Goal: Task Accomplishment & Management: Use online tool/utility

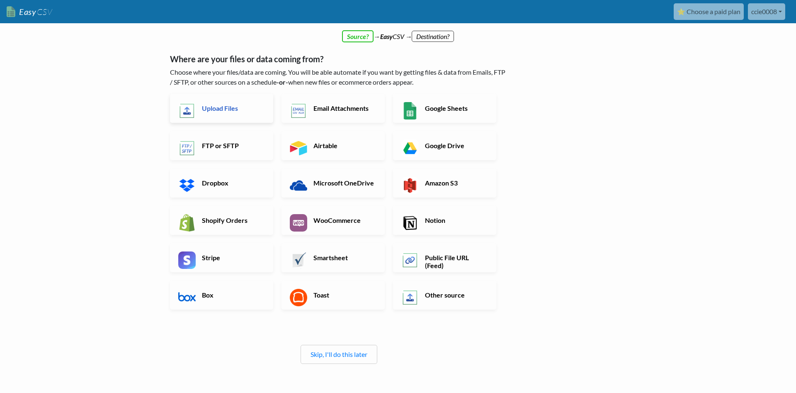
click at [246, 110] on h6 "Upload Files" at bounding box center [232, 108] width 65 height 8
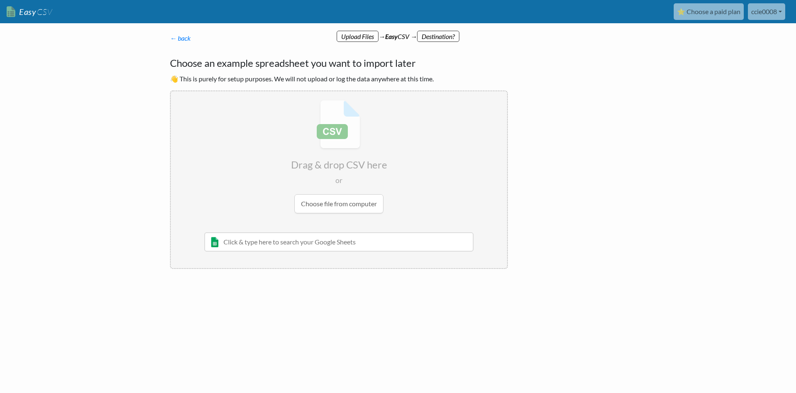
click at [359, 204] on input "file" at bounding box center [339, 156] width 336 height 131
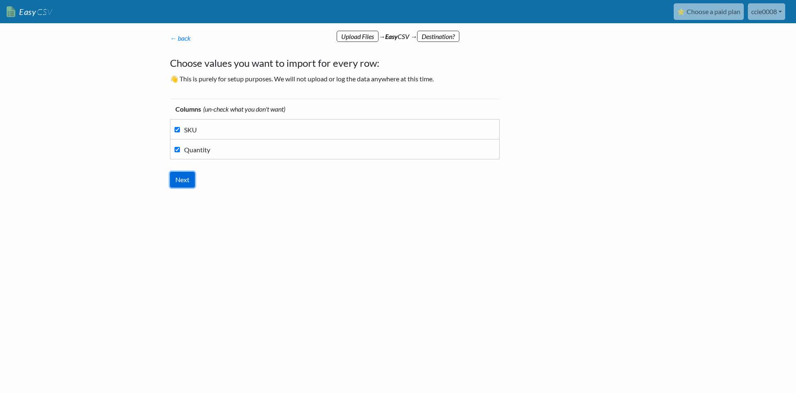
click at [187, 178] on input "Next" at bounding box center [182, 180] width 25 height 16
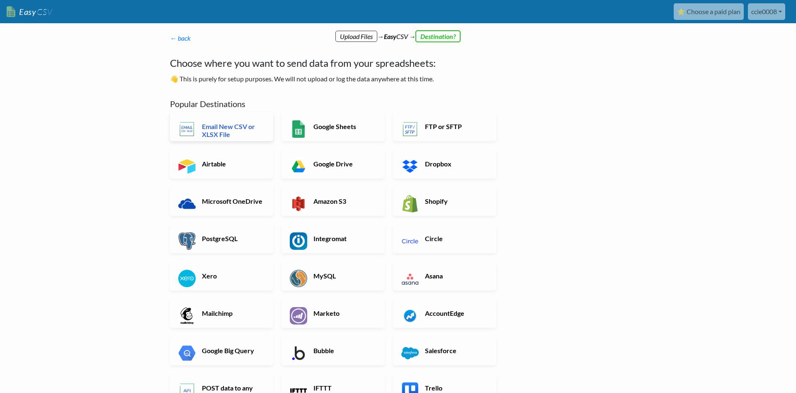
click at [229, 126] on h6 "Email New CSV or XLSX File" at bounding box center [232, 130] width 65 height 16
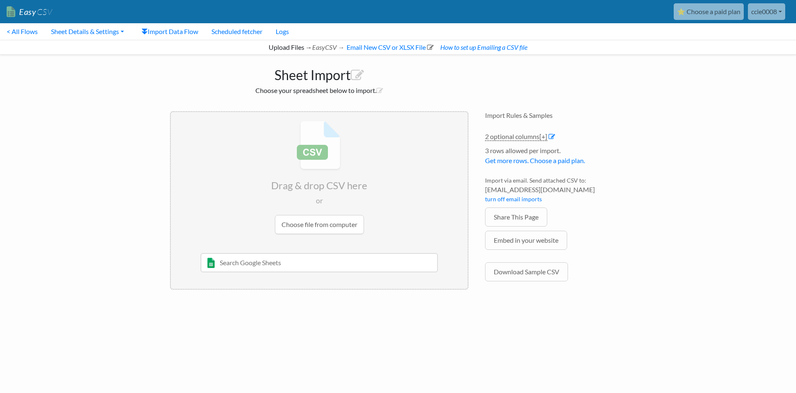
click at [335, 216] on input "file" at bounding box center [319, 177] width 297 height 131
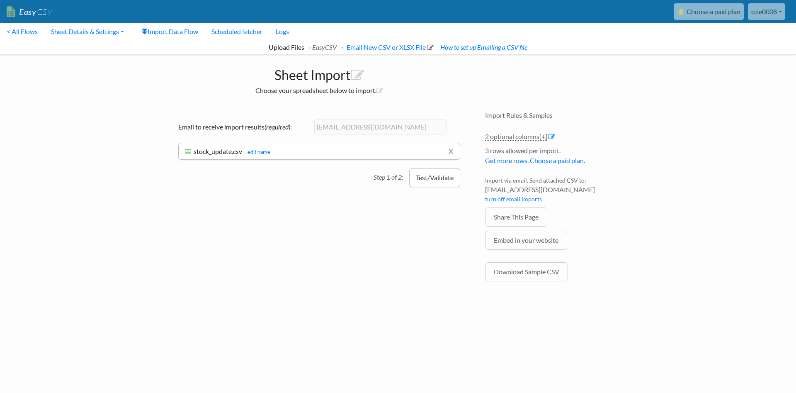
click at [422, 180] on button "Test/Validate" at bounding box center [434, 177] width 51 height 19
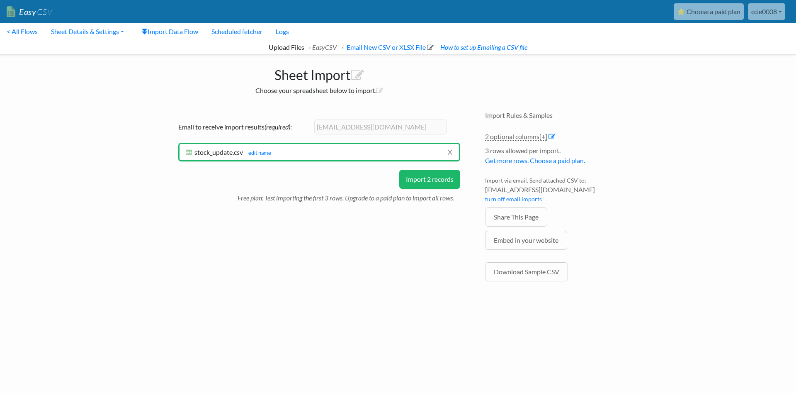
click at [422, 180] on button "Import 2 records" at bounding box center [429, 179] width 61 height 19
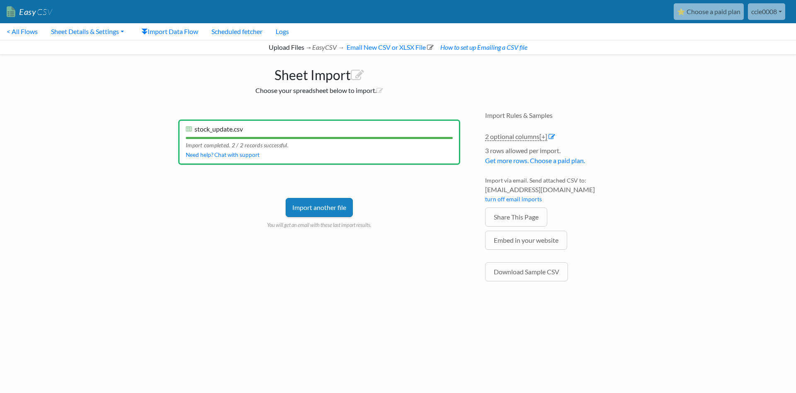
click at [325, 203] on link "Import another file" at bounding box center [319, 207] width 67 height 19
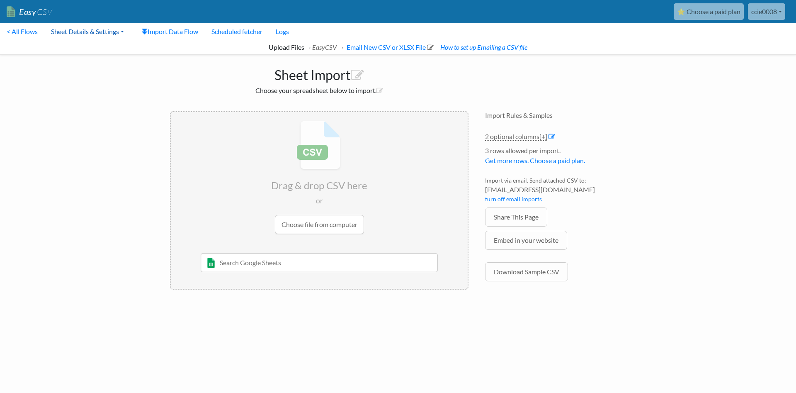
click at [66, 27] on link "Sheet Details & Settings" at bounding box center [87, 31] width 86 height 17
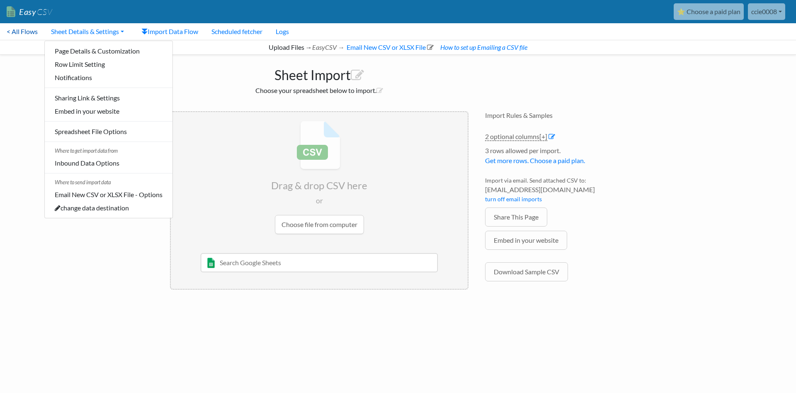
click at [26, 35] on link "< All Flows" at bounding box center [22, 31] width 44 height 17
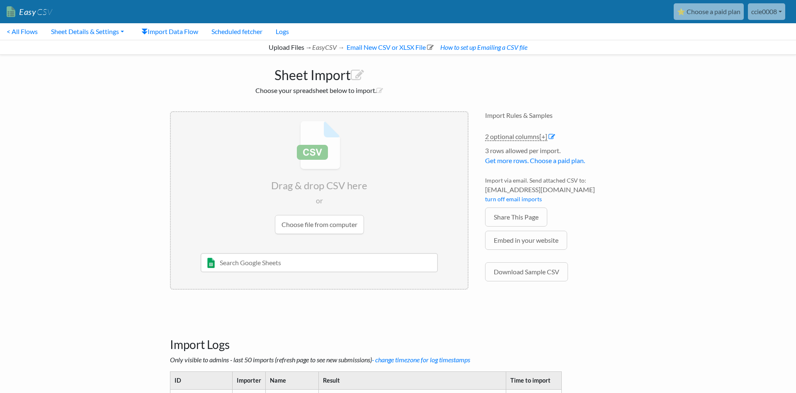
click at [335, 225] on input "file" at bounding box center [319, 177] width 297 height 131
click at [323, 217] on input "file" at bounding box center [319, 177] width 297 height 131
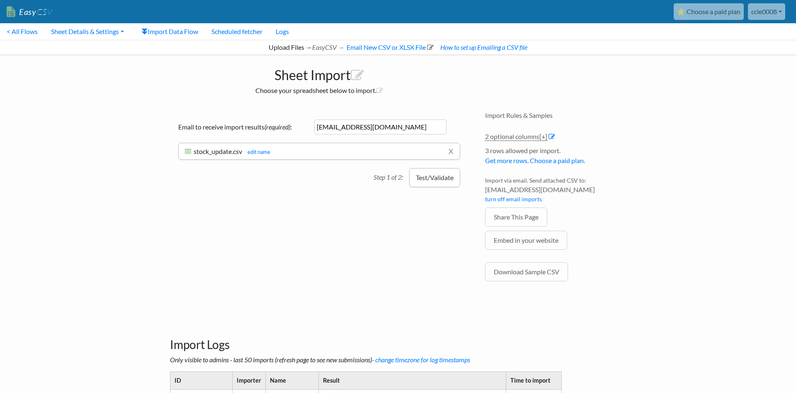
click at [432, 181] on button "Test/Validate" at bounding box center [434, 177] width 51 height 19
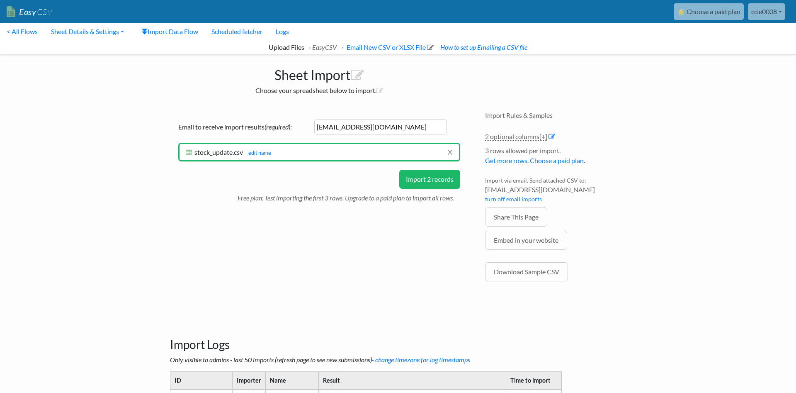
click at [432, 181] on button "Import 2 records" at bounding box center [429, 179] width 61 height 19
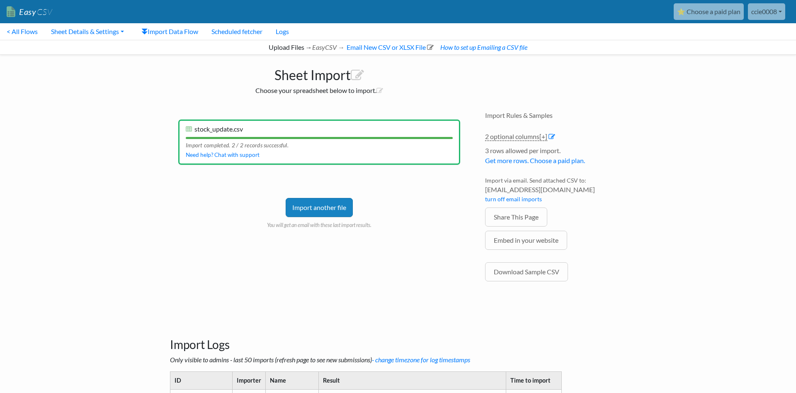
scroll to position [70, 0]
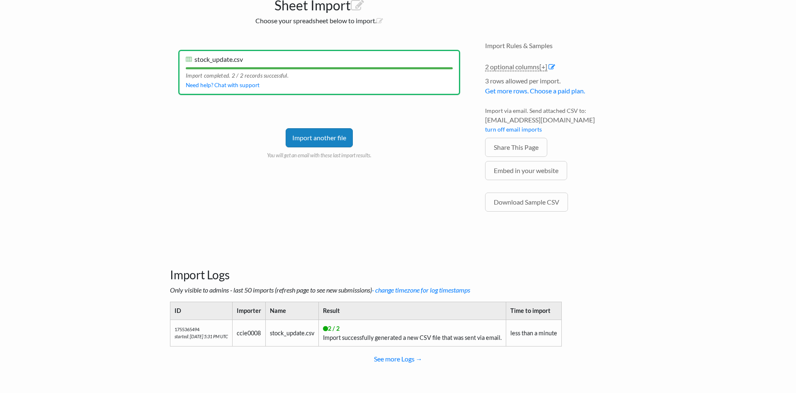
click at [385, 334] on td "2 / 2 Import successfully generated a new CSV file that was sent via email." at bounding box center [412, 332] width 187 height 27
click at [317, 146] on link "Import another file" at bounding box center [319, 137] width 67 height 19
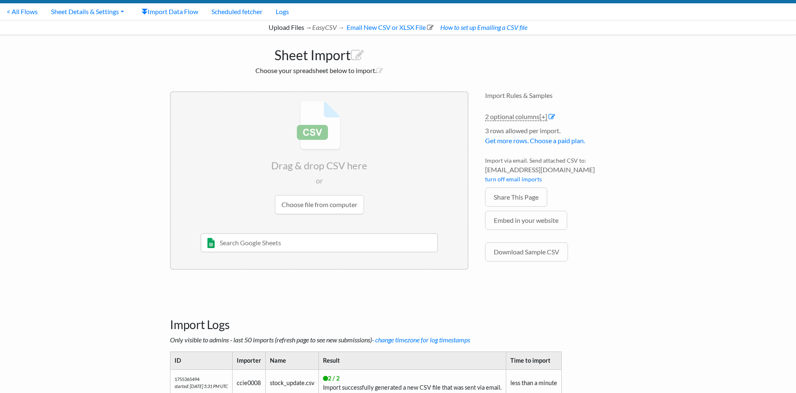
scroll to position [0, 0]
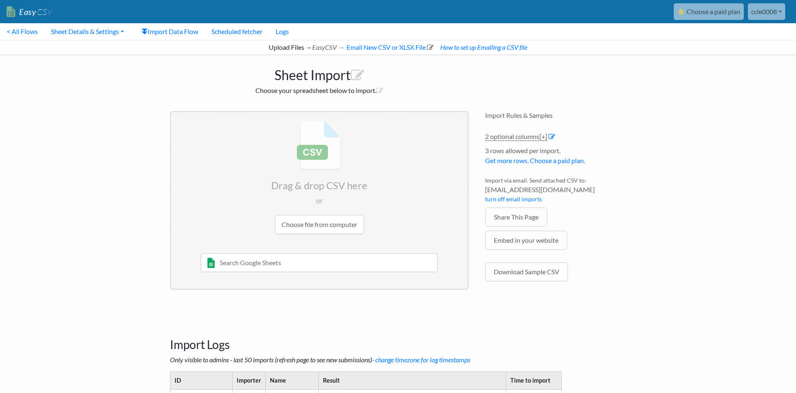
click at [311, 75] on h1 "Sheet Import" at bounding box center [319, 73] width 299 height 20
click at [98, 30] on link "Sheet Details & Settings" at bounding box center [87, 31] width 86 height 17
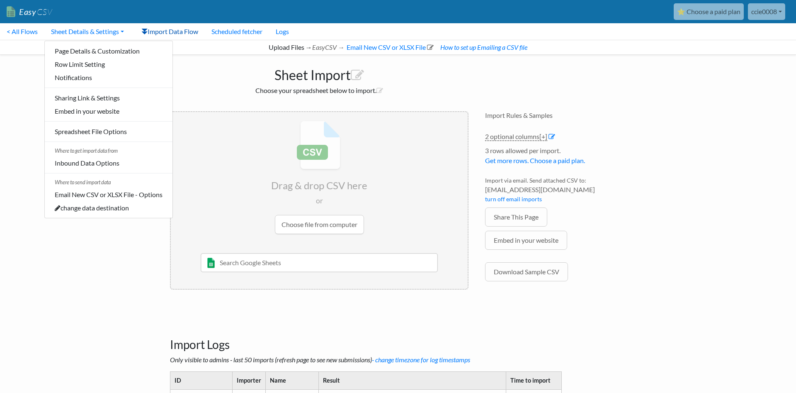
click at [183, 34] on link "Import Data Flow" at bounding box center [170, 31] width 70 height 17
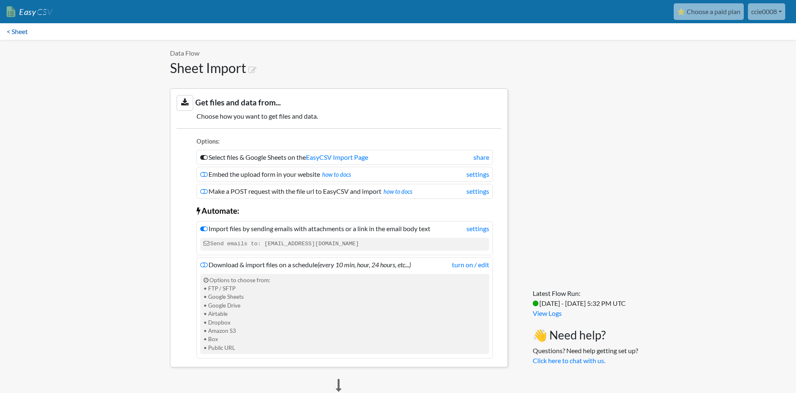
click at [25, 29] on link "< Sheet" at bounding box center [17, 31] width 34 height 17
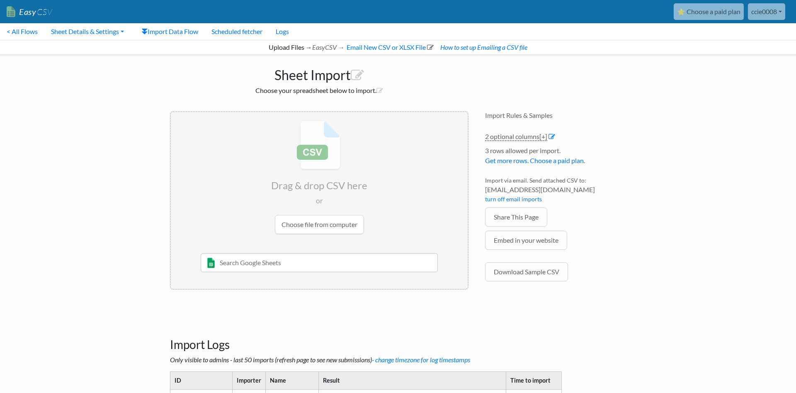
click at [28, 34] on link "< All Flows" at bounding box center [22, 31] width 44 height 17
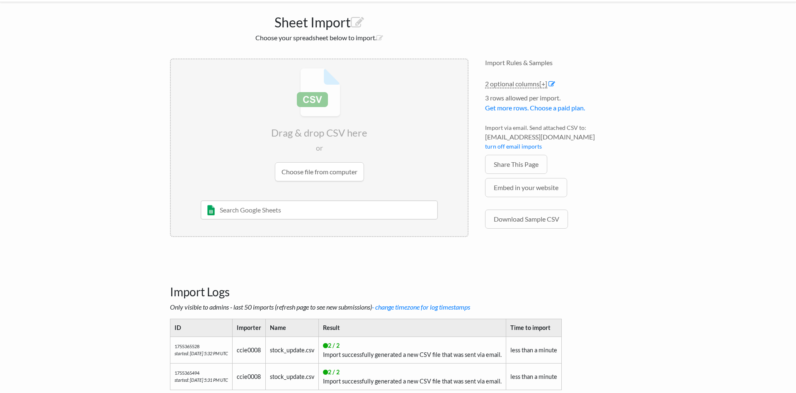
scroll to position [96, 0]
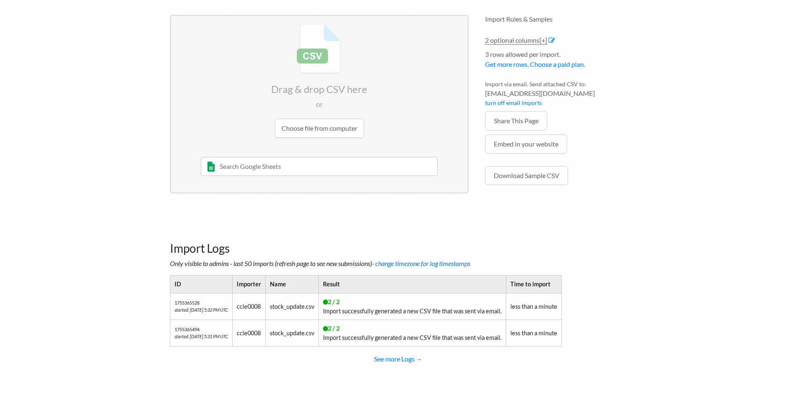
click at [324, 127] on input "file" at bounding box center [319, 81] width 297 height 131
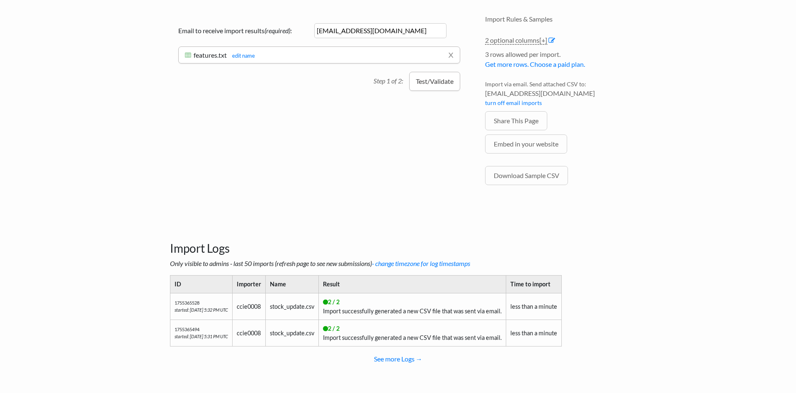
click at [424, 81] on button "Test/Validate" at bounding box center [434, 81] width 51 height 19
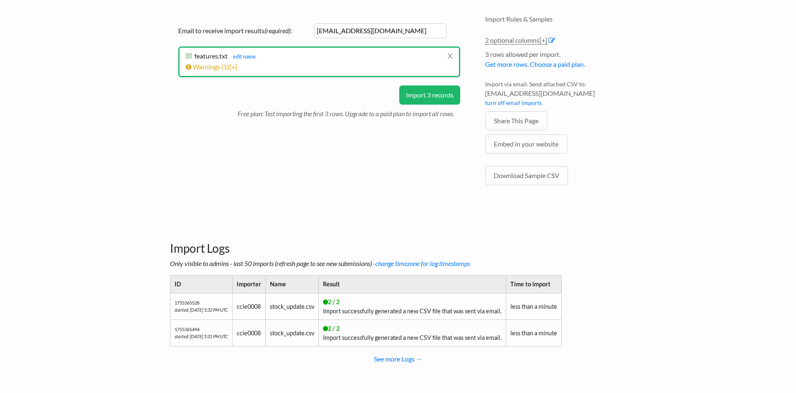
click at [431, 95] on button "Import 3 records" at bounding box center [429, 94] width 61 height 19
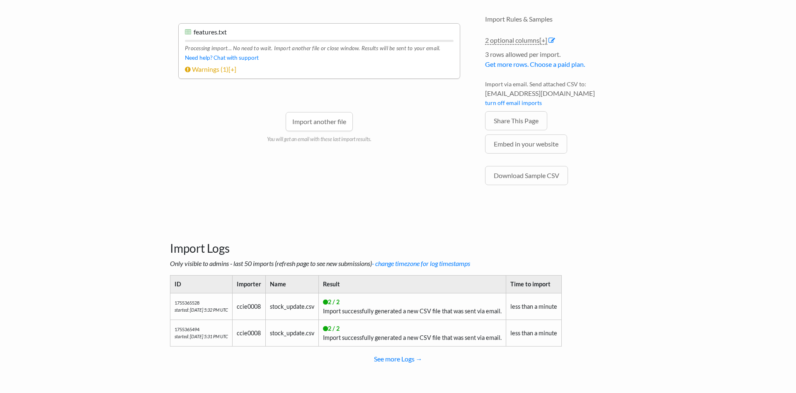
scroll to position [0, 0]
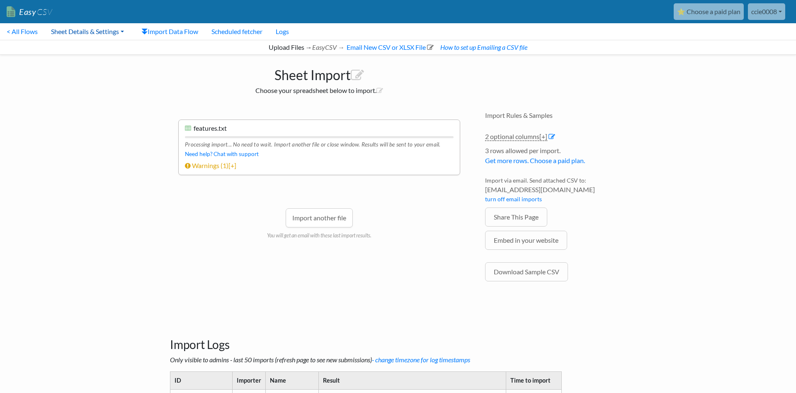
click at [105, 29] on link "Sheet Details & Settings" at bounding box center [87, 31] width 86 height 17
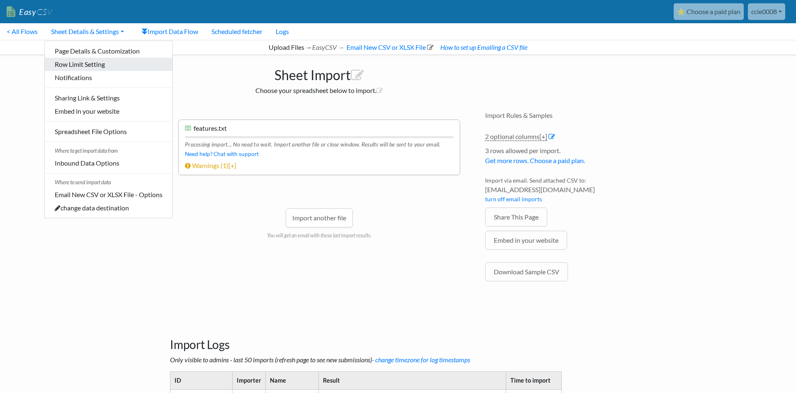
click at [100, 63] on link "Row Limit Setting" at bounding box center [109, 64] width 128 height 13
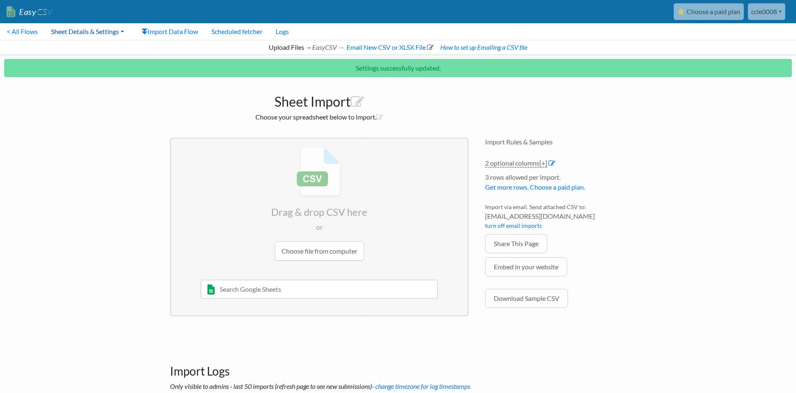
click at [92, 30] on link "Sheet Details & Settings" at bounding box center [87, 31] width 86 height 17
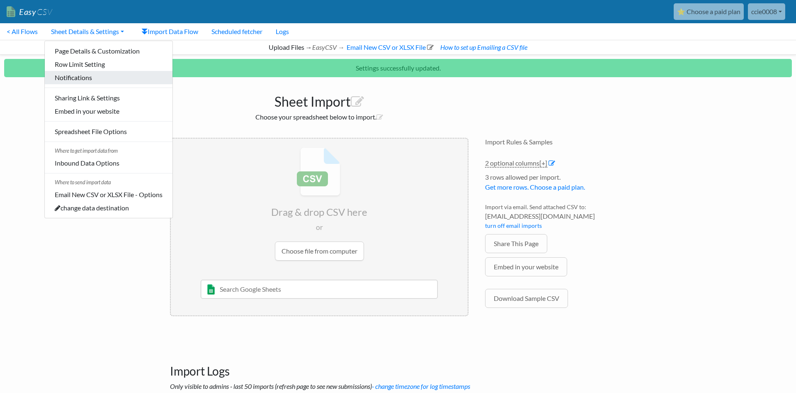
click at [80, 79] on link "Notifications" at bounding box center [109, 77] width 128 height 13
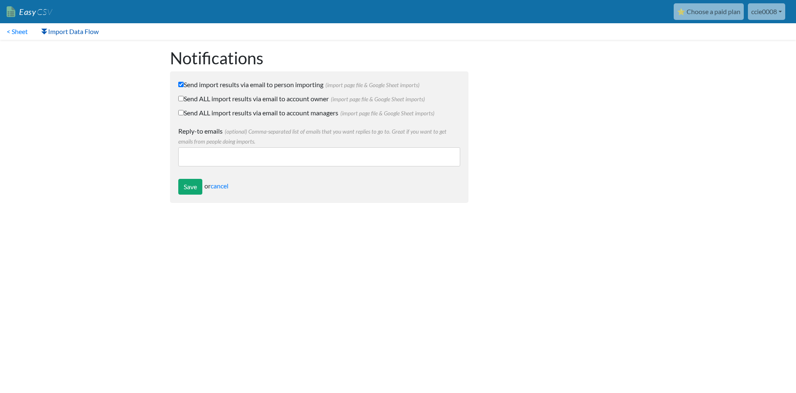
click at [65, 35] on link "Import Data Flow" at bounding box center [69, 31] width 71 height 17
click at [22, 35] on link "< Sheet" at bounding box center [17, 31] width 34 height 17
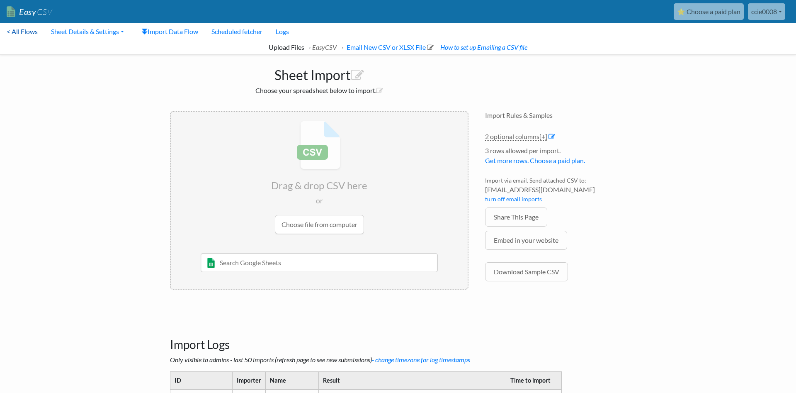
click at [20, 36] on link "< All Flows" at bounding box center [22, 31] width 44 height 17
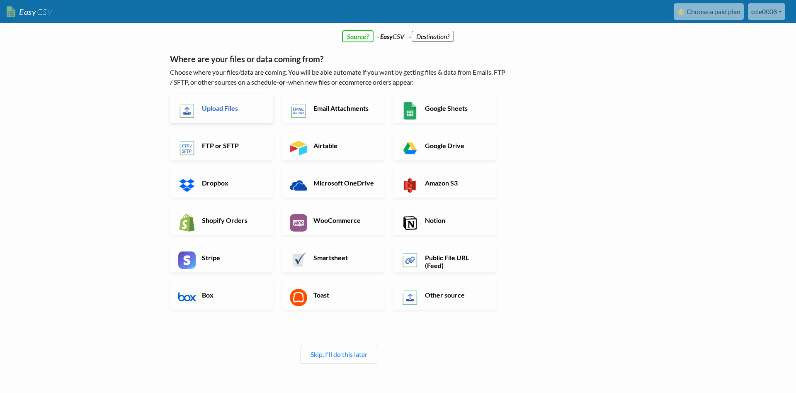
click at [232, 109] on h6 "Upload Files" at bounding box center [232, 108] width 65 height 8
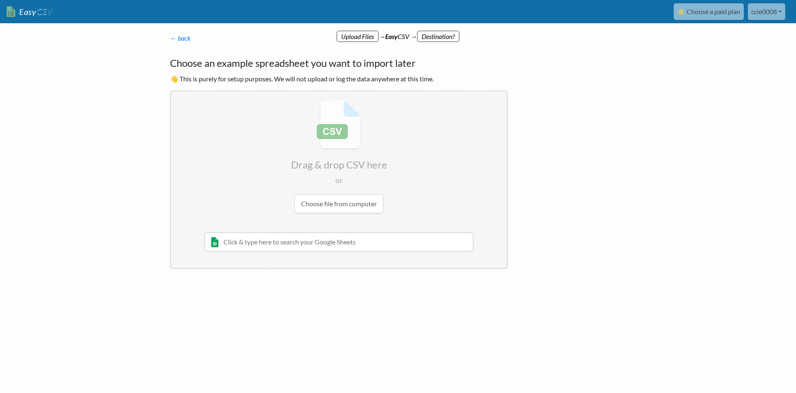
click at [348, 200] on input "file" at bounding box center [339, 156] width 336 height 131
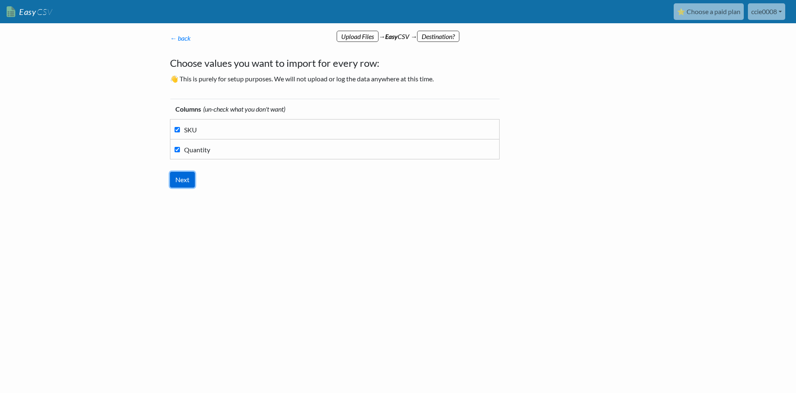
click at [183, 183] on input "Next" at bounding box center [182, 180] width 25 height 16
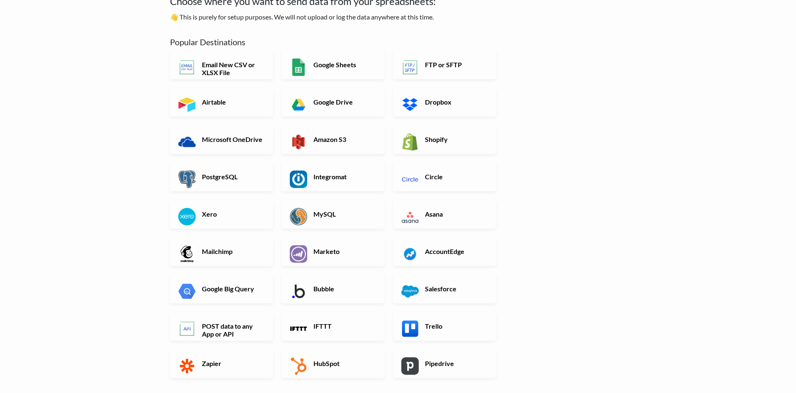
scroll to position [42, 0]
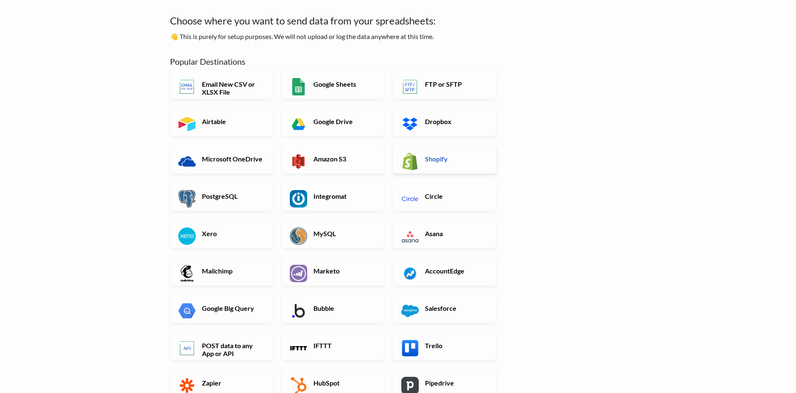
click at [426, 151] on link "Shopify" at bounding box center [444, 158] width 103 height 29
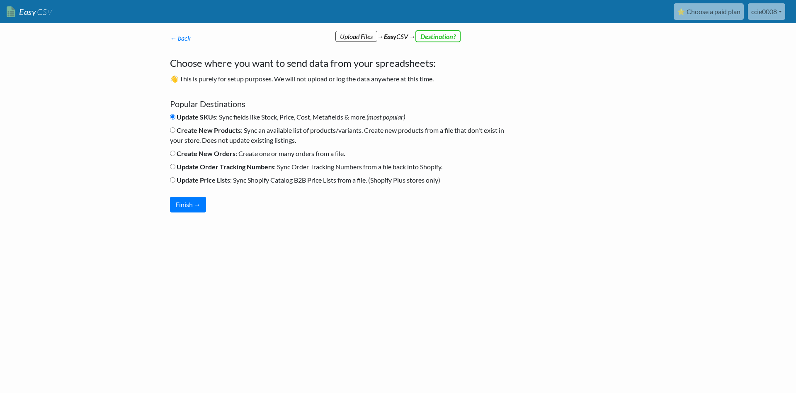
scroll to position [0, 0]
click at [202, 201] on button "Finish →" at bounding box center [188, 205] width 36 height 16
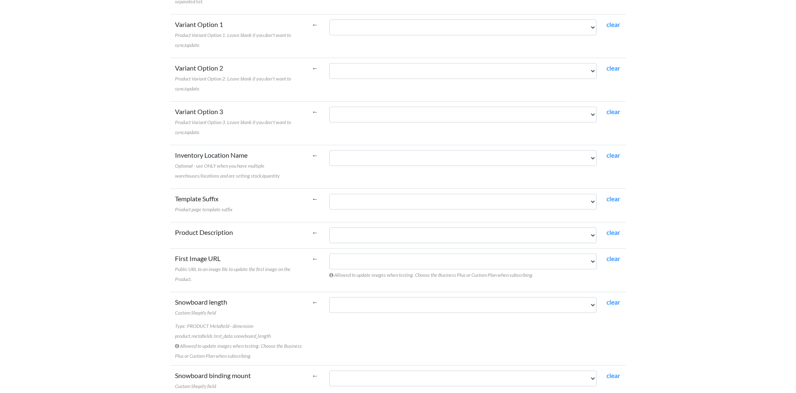
scroll to position [667, 0]
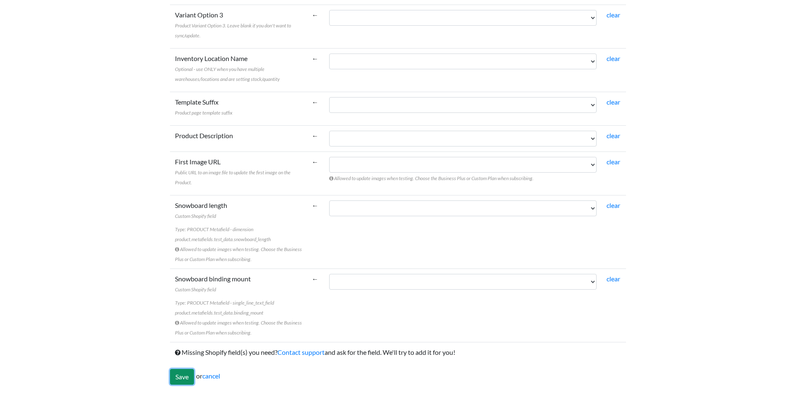
click at [185, 379] on input "Save" at bounding box center [182, 377] width 24 height 16
